Goal: Register for event/course

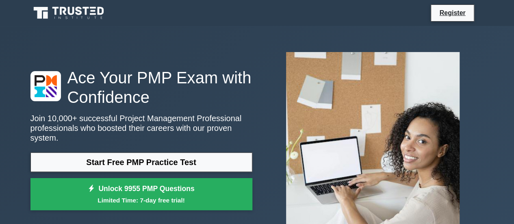
click at [117, 142] on div "Ace Your PMP Exam with Confidence Join 10,000+ successful Project Management Pr…" at bounding box center [142, 141] width 232 height 147
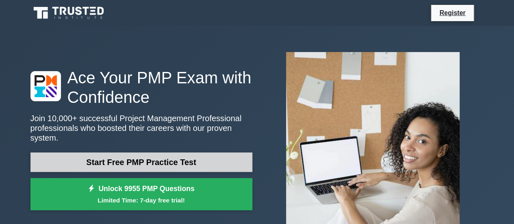
click at [135, 155] on link "Start Free PMP Practice Test" at bounding box center [141, 162] width 222 height 20
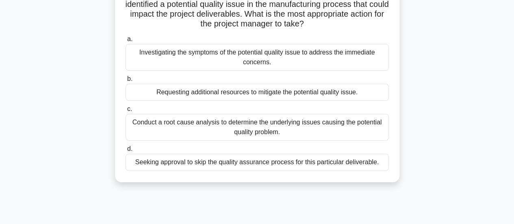
scroll to position [81, 0]
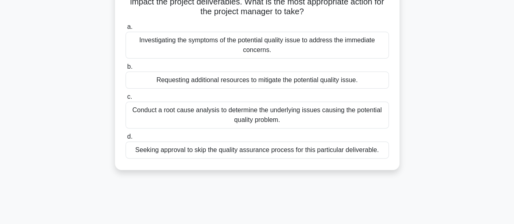
click at [237, 117] on div "Conduct a root cause analysis to determine the underlying issues causing the po…" at bounding box center [257, 115] width 263 height 27
click at [126, 100] on input "c. Conduct a root cause analysis to determine the underlying issues causing the…" at bounding box center [126, 96] width 0 height 5
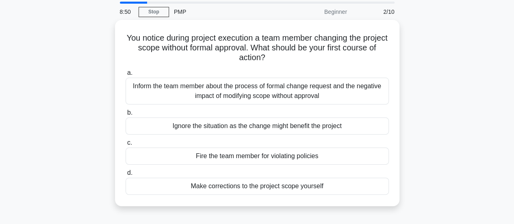
scroll to position [41, 0]
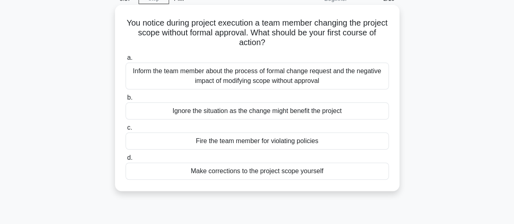
click at [175, 82] on div "Inform the team member about the process of formal change request and the negat…" at bounding box center [257, 76] width 263 height 27
click at [126, 61] on input "a. Inform the team member about the process of formal change request and the ne…" at bounding box center [126, 57] width 0 height 5
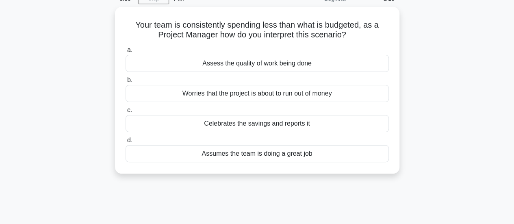
scroll to position [0, 0]
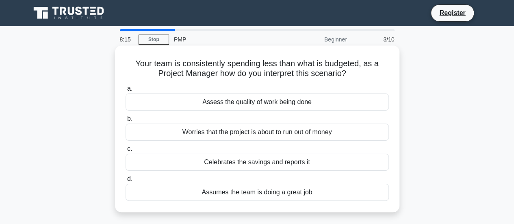
click at [229, 103] on div "Assess the quality of work being done" at bounding box center [257, 101] width 263 height 17
click at [126, 91] on input "a. Assess the quality of work being done" at bounding box center [126, 88] width 0 height 5
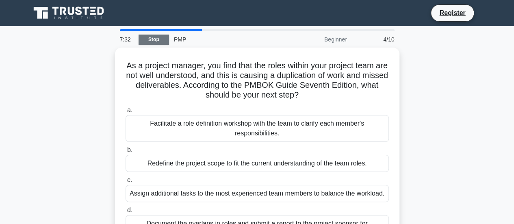
click at [158, 41] on link "Stop" at bounding box center [154, 40] width 30 height 10
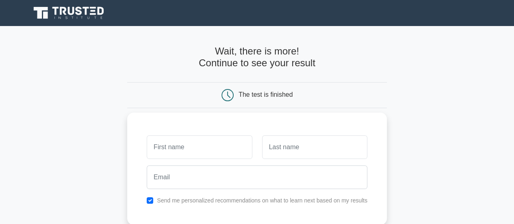
click at [209, 158] on input "text" at bounding box center [199, 147] width 105 height 24
click at [204, 148] on input "text" at bounding box center [199, 147] width 105 height 24
click at [325, 149] on input "text" at bounding box center [314, 147] width 105 height 24
type input "Agarwal"
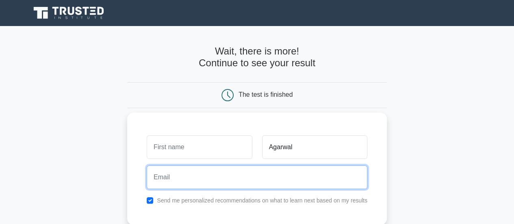
click at [204, 180] on input "email" at bounding box center [257, 177] width 221 height 24
type input "sudarshna.agarwal@gmail.com"
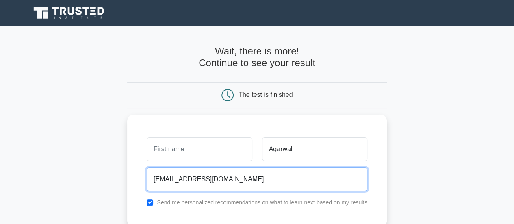
scroll to position [81, 0]
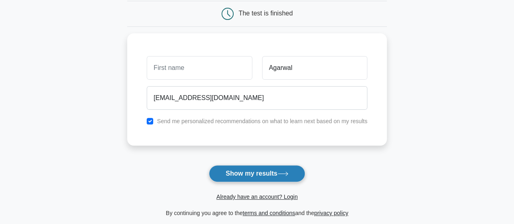
click at [263, 173] on button "Show my results" at bounding box center [257, 173] width 96 height 17
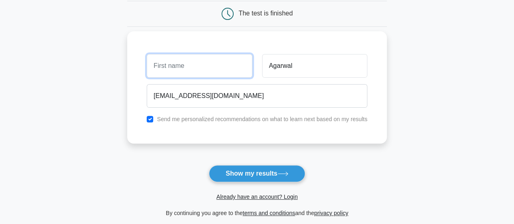
click at [177, 61] on input "text" at bounding box center [199, 66] width 105 height 24
type input "Sudarshna"
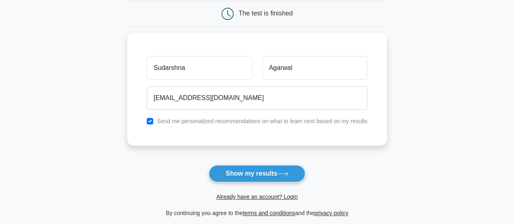
click at [260, 170] on button "Show my results" at bounding box center [257, 173] width 96 height 17
